Goal: Task Accomplishment & Management: Complete application form

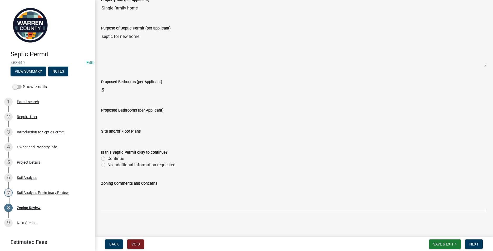
scroll to position [143, 0]
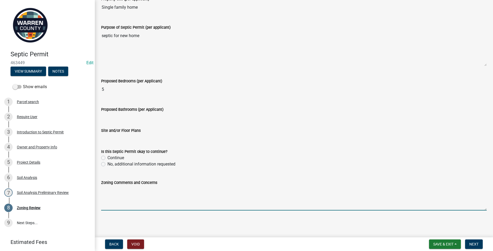
click at [121, 192] on textarea "Zoning Comments and Concerns" at bounding box center [294, 198] width 386 height 25
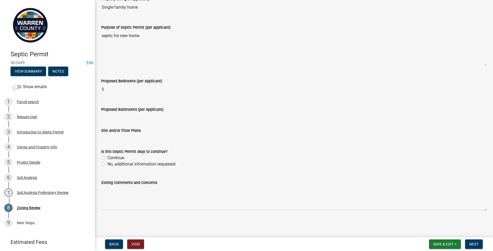
click at [107, 157] on label "Continue" at bounding box center [115, 158] width 17 height 6
click at [107, 157] on input "Continue" at bounding box center [108, 156] width 3 height 3
radio input "true"
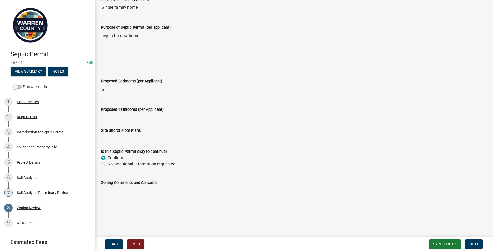
click at [103, 192] on textarea "Zoning Comments and Concerns" at bounding box center [294, 198] width 386 height 25
type textarea "A building permit was issued in March 2025."
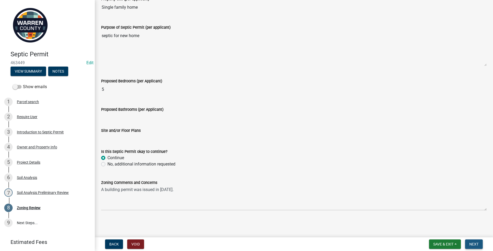
click at [472, 244] on span "Next" at bounding box center [473, 244] width 9 height 4
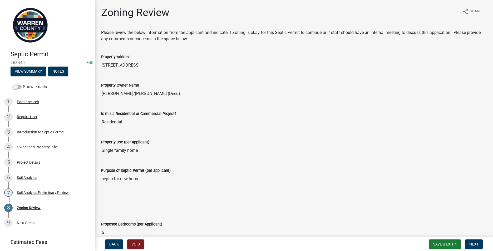
scroll to position [0, 0]
click at [29, 146] on div "Owner and Property Info" at bounding box center [37, 147] width 40 height 4
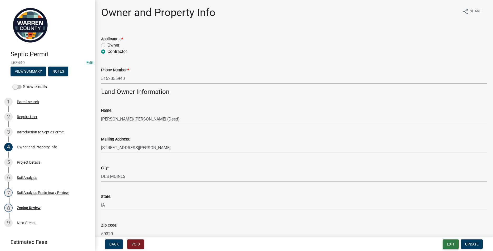
click at [451, 245] on button "Exit" at bounding box center [451, 244] width 16 height 9
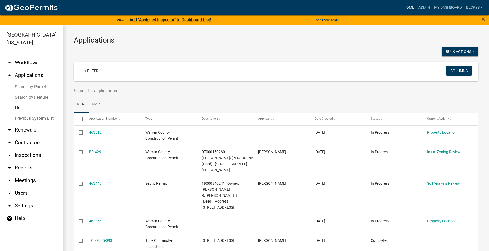
click at [406, 7] on link "Home" at bounding box center [409, 8] width 15 height 10
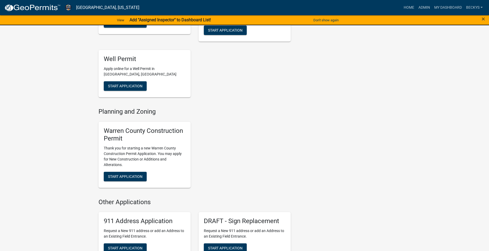
scroll to position [290, 0]
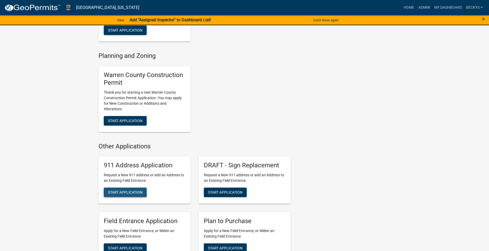
click at [118, 190] on span "Start Application" at bounding box center [125, 192] width 34 height 4
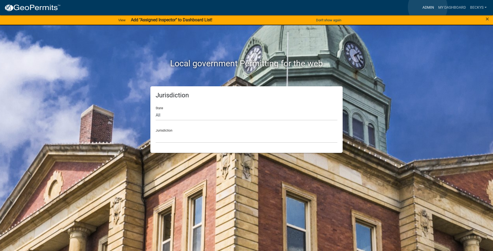
click at [428, 7] on link "Admin" at bounding box center [428, 8] width 16 height 10
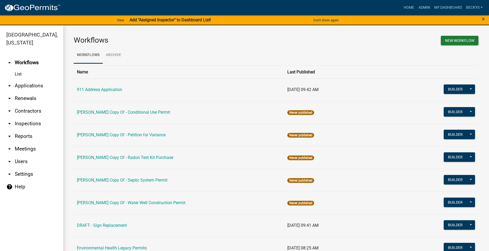
click at [21, 80] on link "arrow_drop_down Applications" at bounding box center [31, 86] width 63 height 13
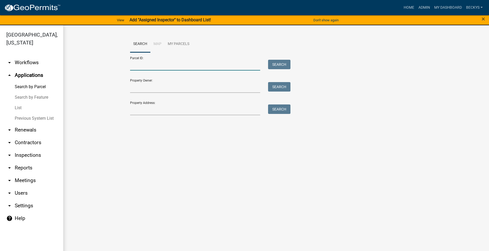
click at [137, 65] on input "Parcel ID:" at bounding box center [195, 65] width 130 height 11
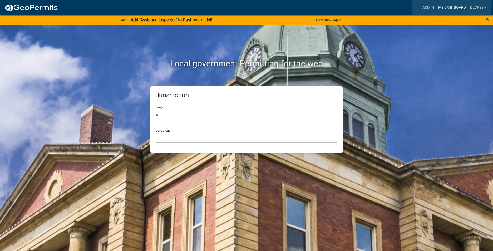
click at [452, 6] on link "My Dashboard" at bounding box center [452, 8] width 32 height 10
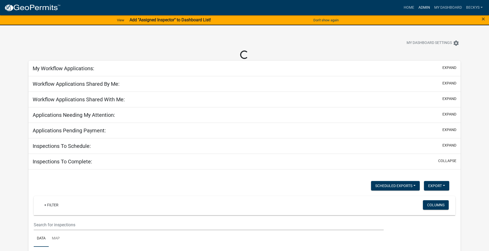
click at [424, 7] on link "Admin" at bounding box center [424, 8] width 16 height 10
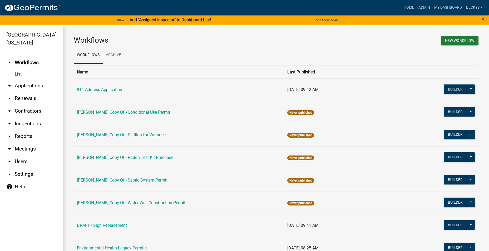
click at [22, 80] on link "arrow_drop_down Applications" at bounding box center [31, 86] width 63 height 13
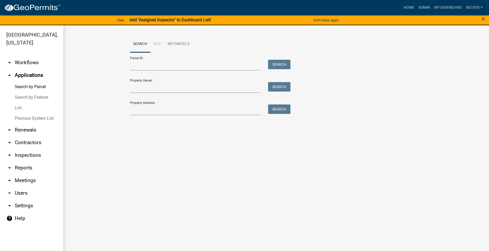
click at [21, 103] on link "List" at bounding box center [31, 108] width 63 height 11
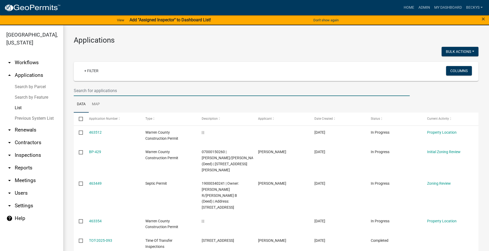
click at [80, 91] on input "text" at bounding box center [242, 90] width 336 height 11
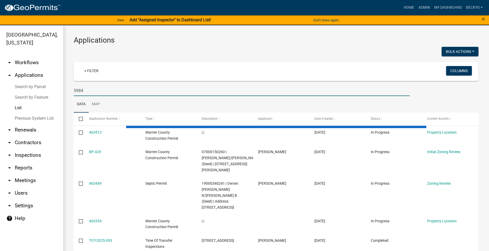
type input "5984"
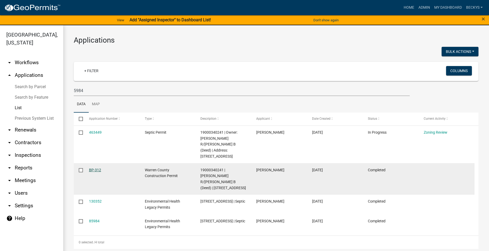
click at [97, 168] on link "BP-312" at bounding box center [95, 170] width 12 height 4
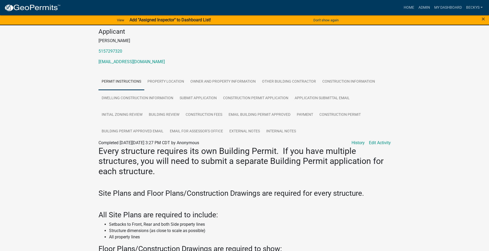
scroll to position [53, 0]
click at [327, 113] on link "Construction Permit" at bounding box center [340, 114] width 48 height 17
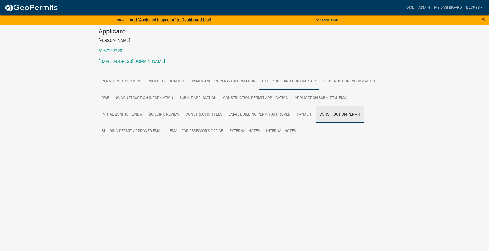
scroll to position [0, 0]
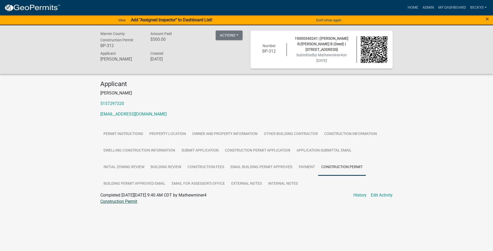
click at [114, 200] on link "Construction Permit" at bounding box center [118, 201] width 37 height 5
click at [304, 164] on link "Payment" at bounding box center [306, 167] width 23 height 17
